Goal: Navigation & Orientation: Go to known website

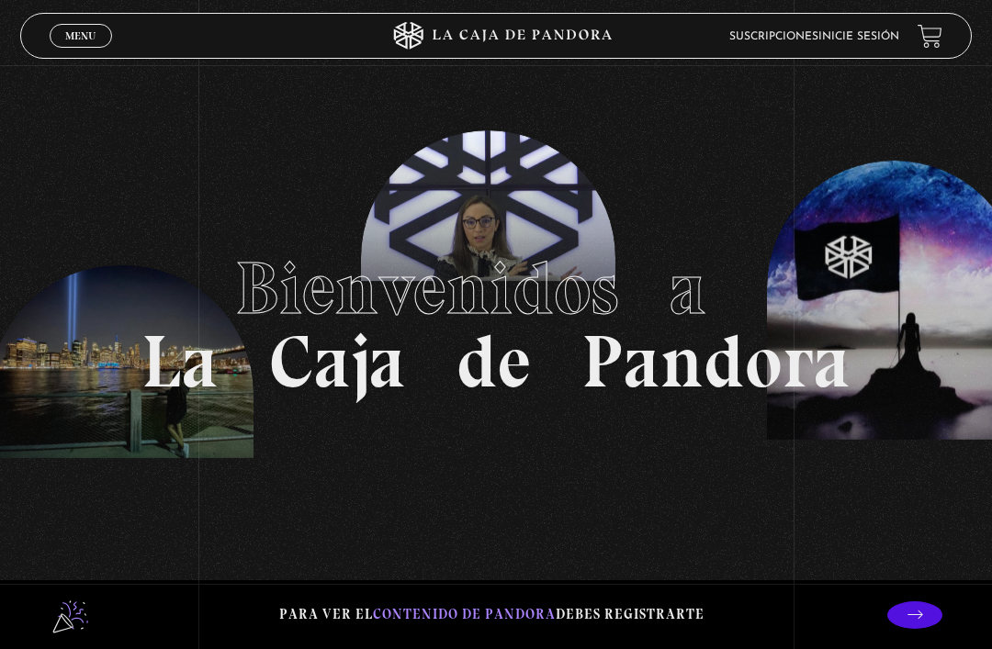
click at [847, 34] on link "Inicie sesión" at bounding box center [858, 36] width 81 height 11
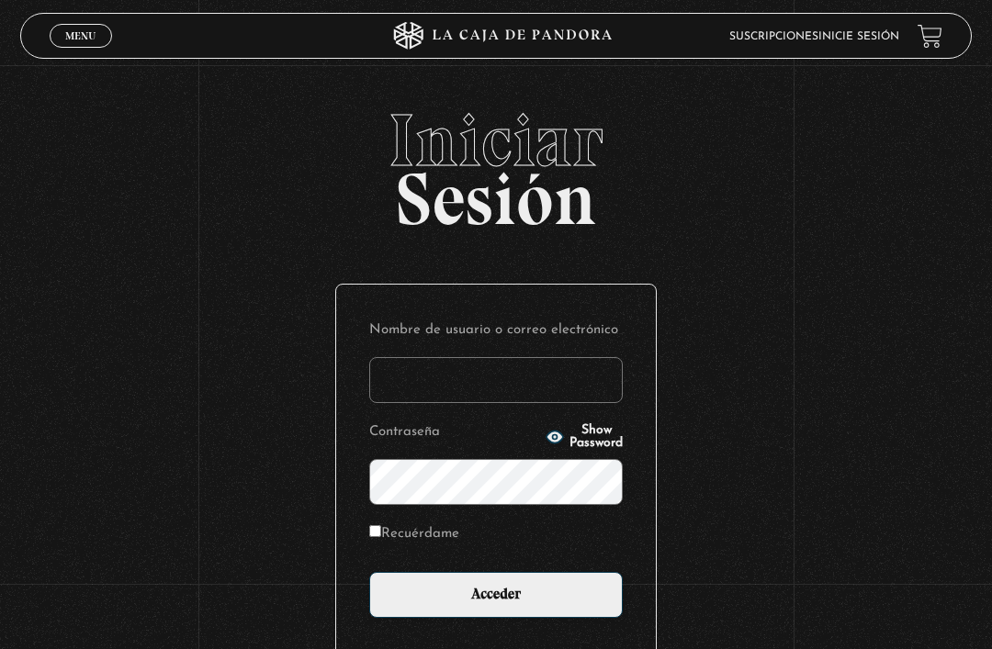
type input "Karen Retana"
click at [496, 604] on input "Acceder" at bounding box center [495, 595] width 253 height 46
click at [491, 618] on input "Acceder" at bounding box center [495, 595] width 253 height 46
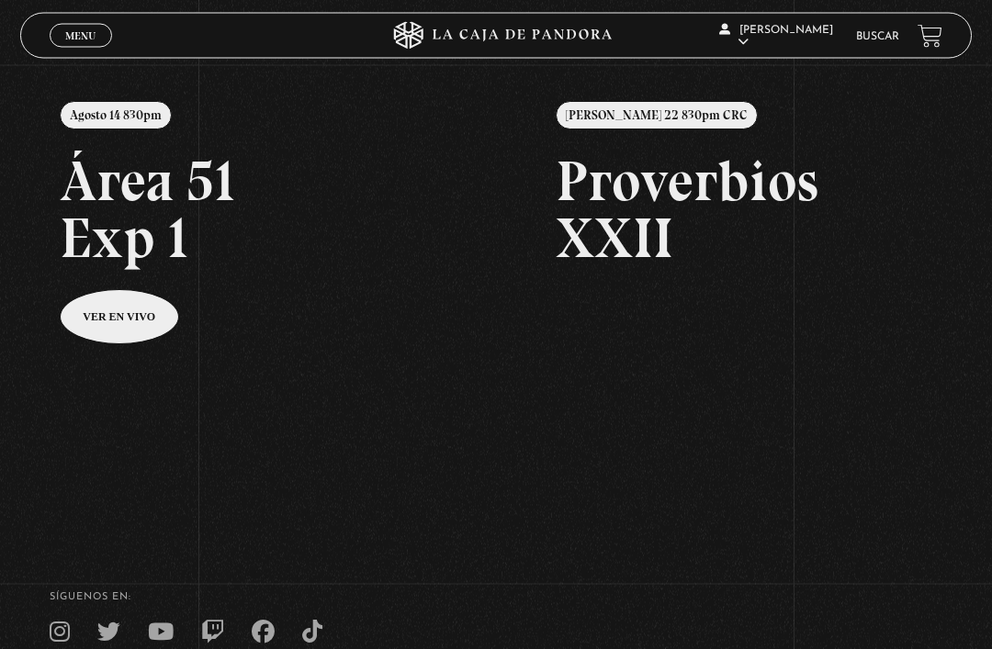
scroll to position [180, 0]
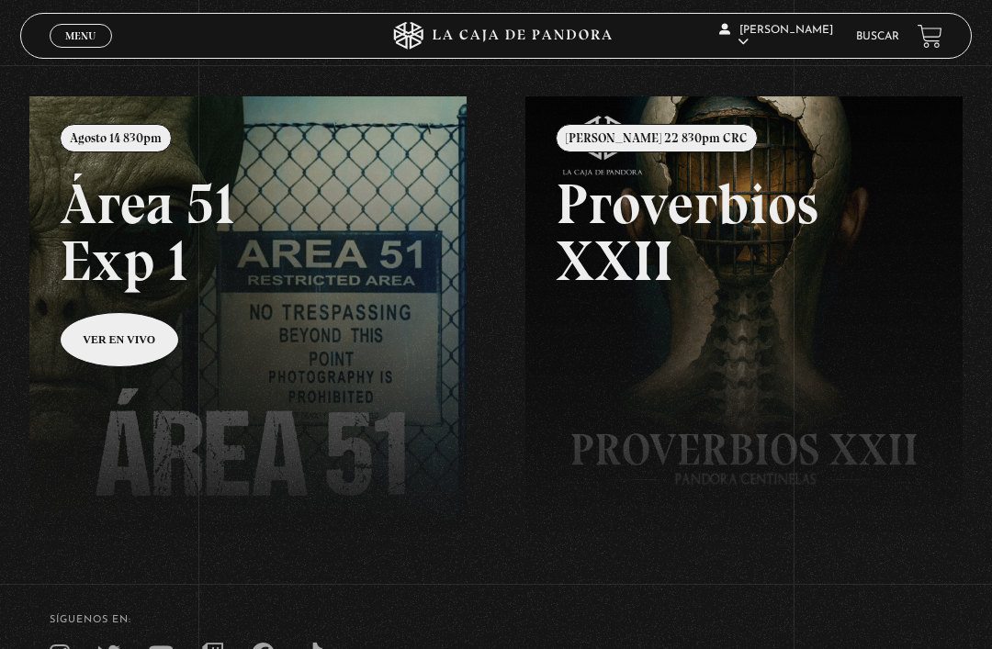
click at [102, 340] on link at bounding box center [525, 420] width 992 height 649
